Goal: Contribute content: Add original content to the website for others to see

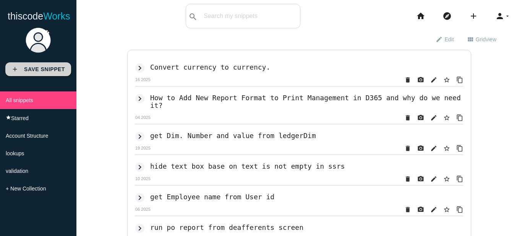
click at [46, 66] on b "Save Snippet" at bounding box center [44, 69] width 41 height 6
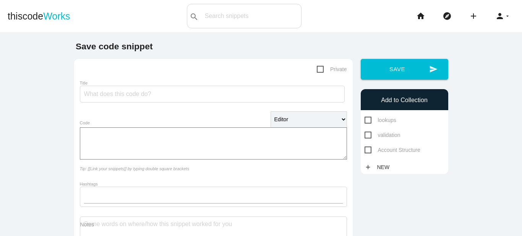
click at [110, 141] on div "Code" at bounding box center [213, 144] width 267 height 45
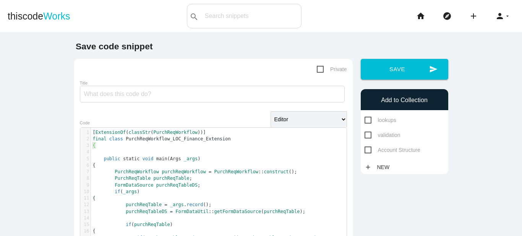
click at [125, 51] on b "Save code snippet" at bounding box center [114, 46] width 77 height 10
click at [107, 96] on input "Title" at bounding box center [212, 94] width 265 height 17
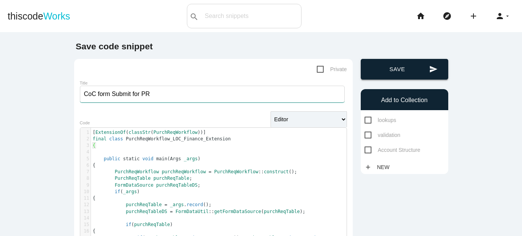
type input "CoC form Submit for PR"
click at [380, 75] on button "send Save" at bounding box center [405, 69] width 88 height 21
